Goal: Use online tool/utility: Use online tool/utility

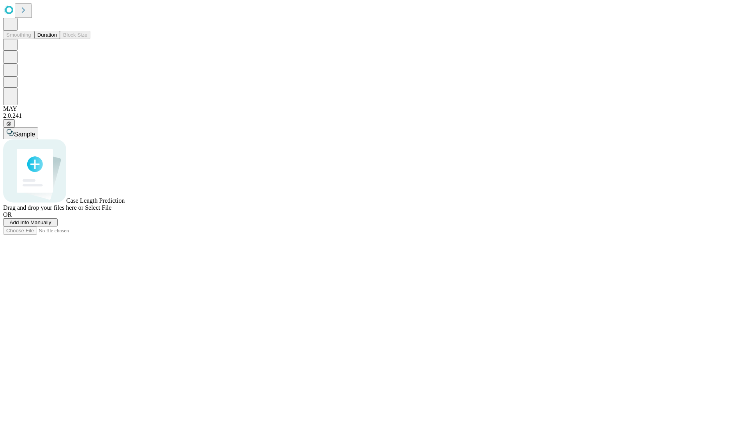
click at [57, 39] on button "Duration" at bounding box center [47, 35] width 26 height 8
click at [35, 131] on span "Sample" at bounding box center [24, 134] width 21 height 7
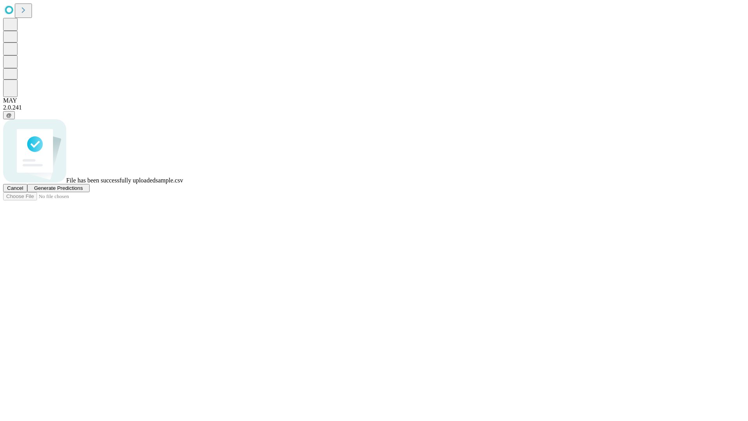
click at [83, 191] on span "Generate Predictions" at bounding box center [58, 188] width 49 height 6
